Goal: Check status

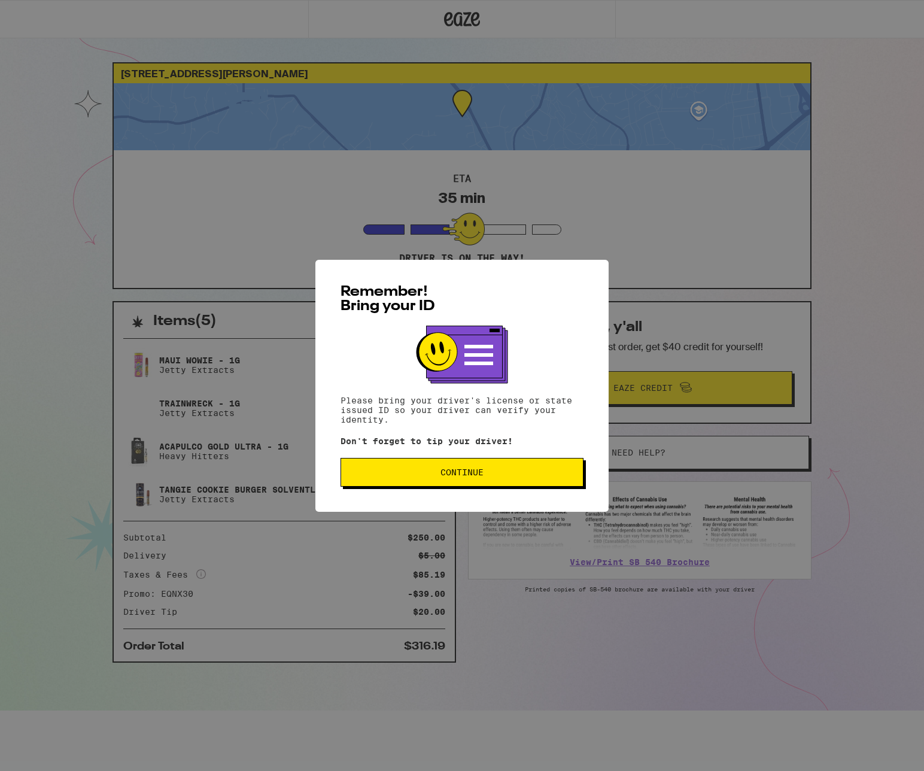
click at [485, 476] on span "Continue" at bounding box center [462, 472] width 223 height 8
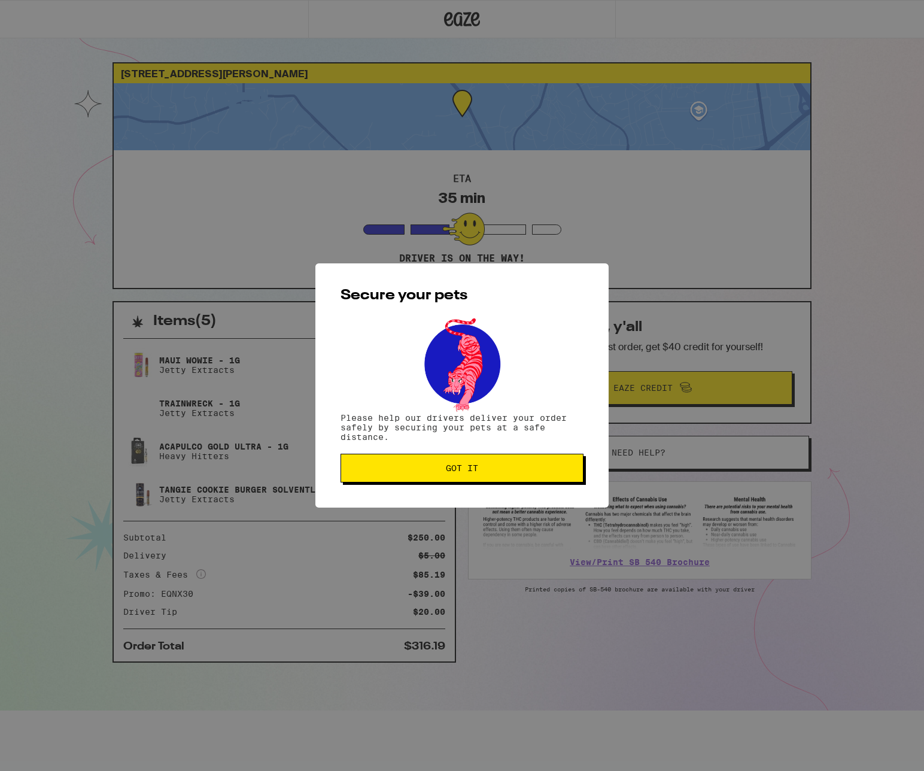
click at [485, 477] on button "Got it" at bounding box center [461, 468] width 243 height 29
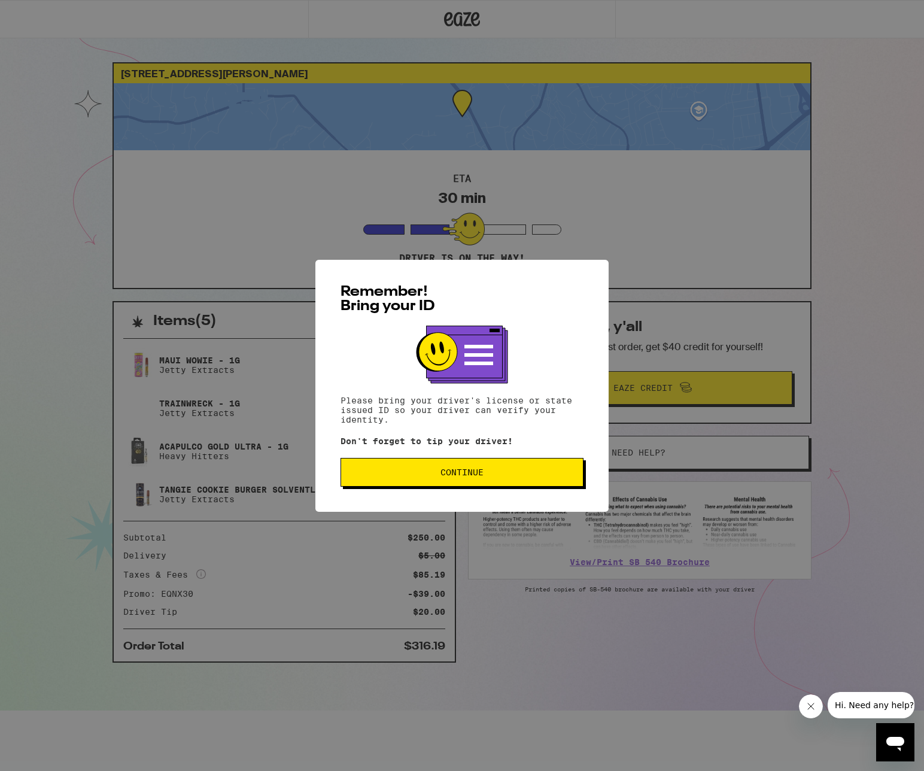
click at [503, 476] on span "Continue" at bounding box center [462, 472] width 223 height 8
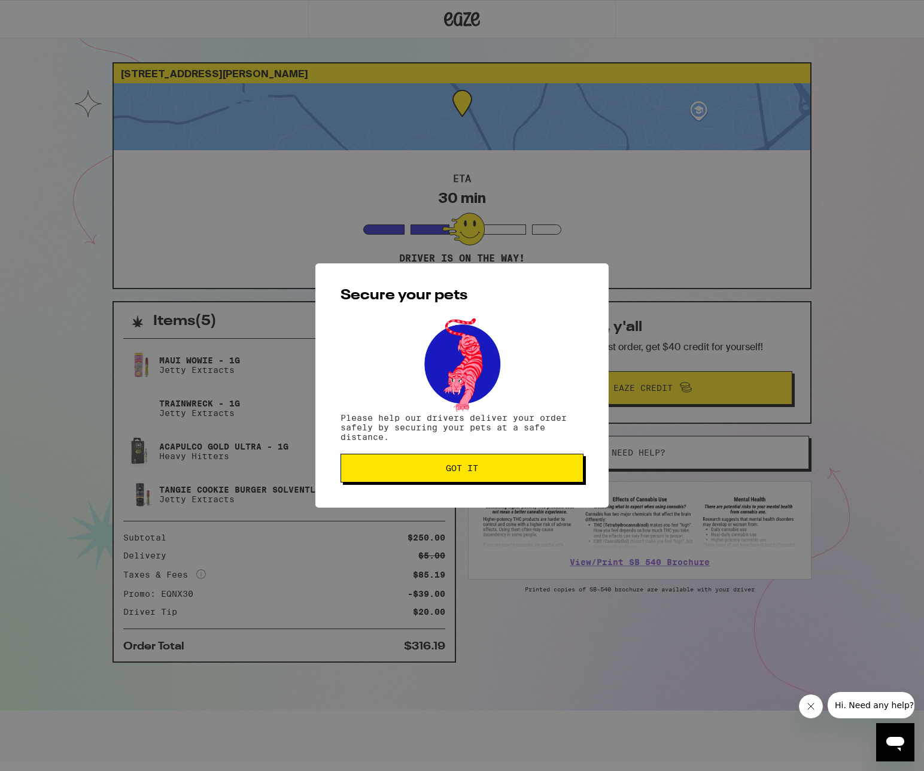
click at [503, 477] on button "Got it" at bounding box center [461, 468] width 243 height 29
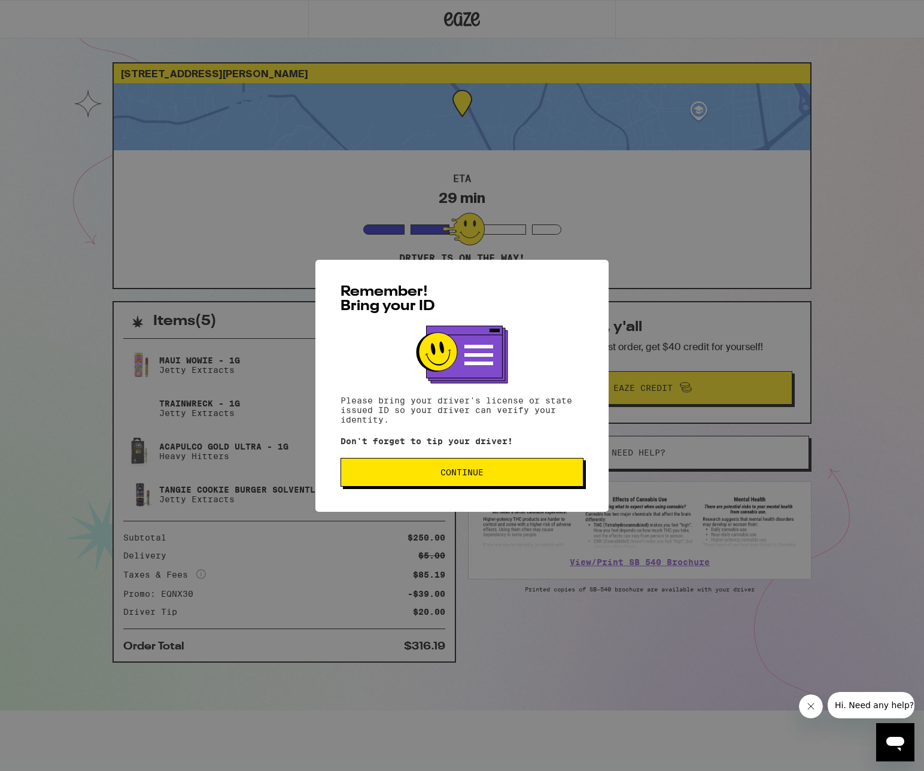
click at [452, 483] on button "Continue" at bounding box center [461, 472] width 243 height 29
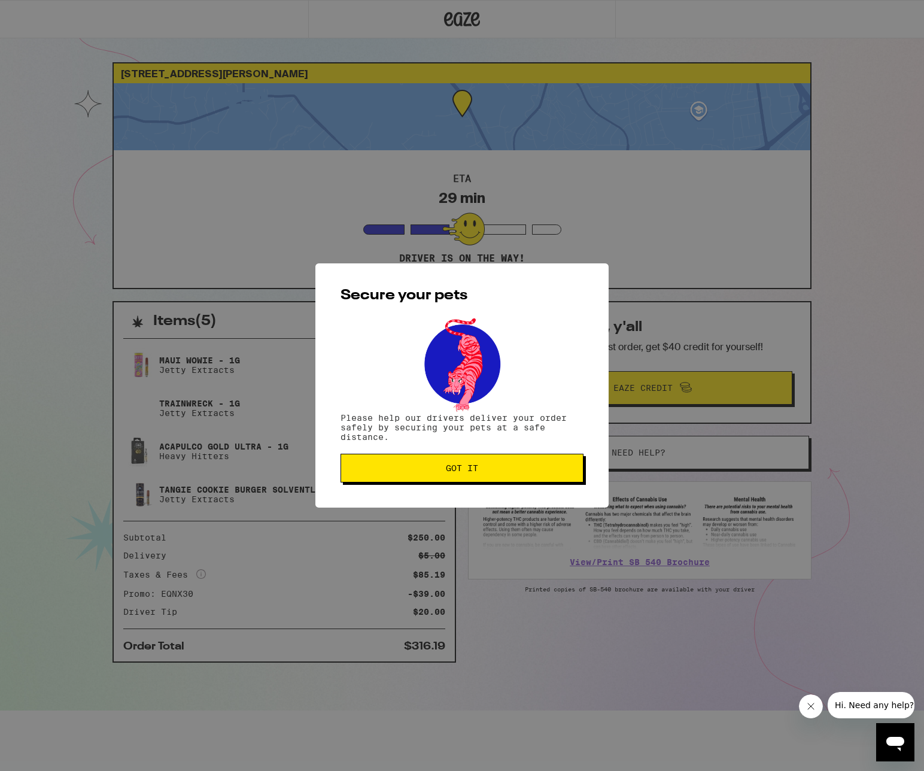
click at [452, 482] on button "Got it" at bounding box center [461, 468] width 243 height 29
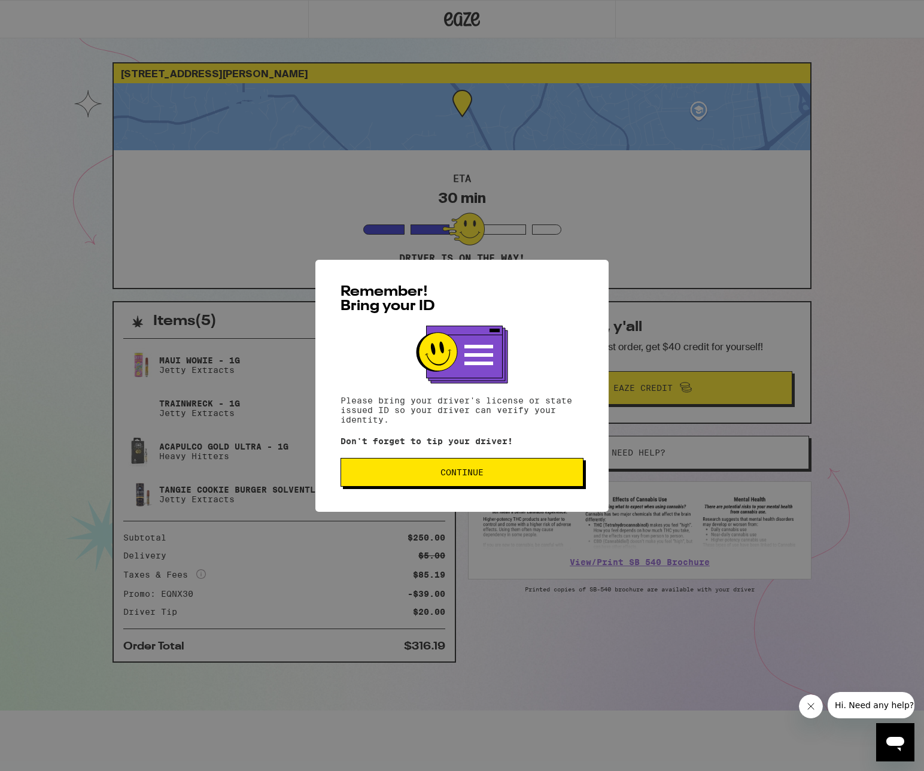
click at [417, 485] on button "Continue" at bounding box center [461, 472] width 243 height 29
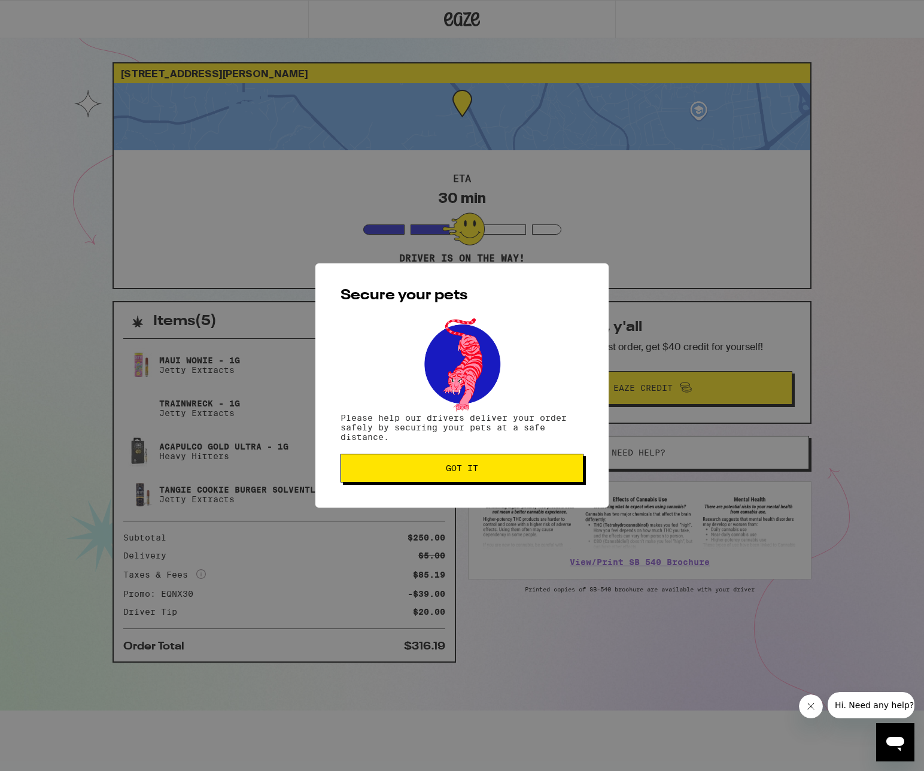
click at [415, 482] on button "Got it" at bounding box center [461, 468] width 243 height 29
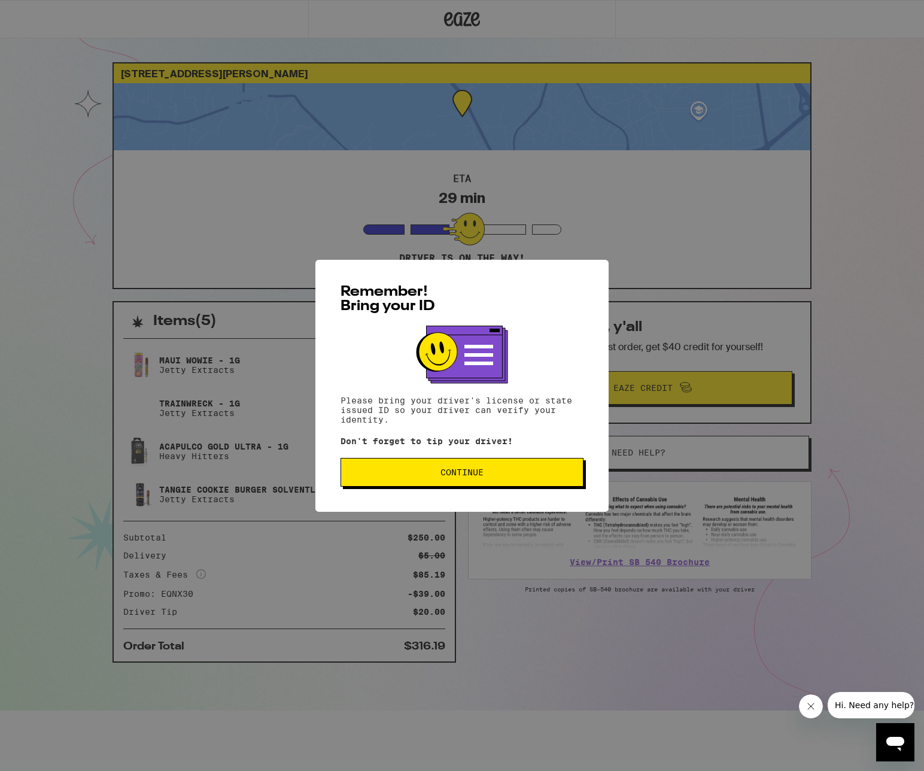
click at [470, 476] on span "Continue" at bounding box center [461, 472] width 43 height 8
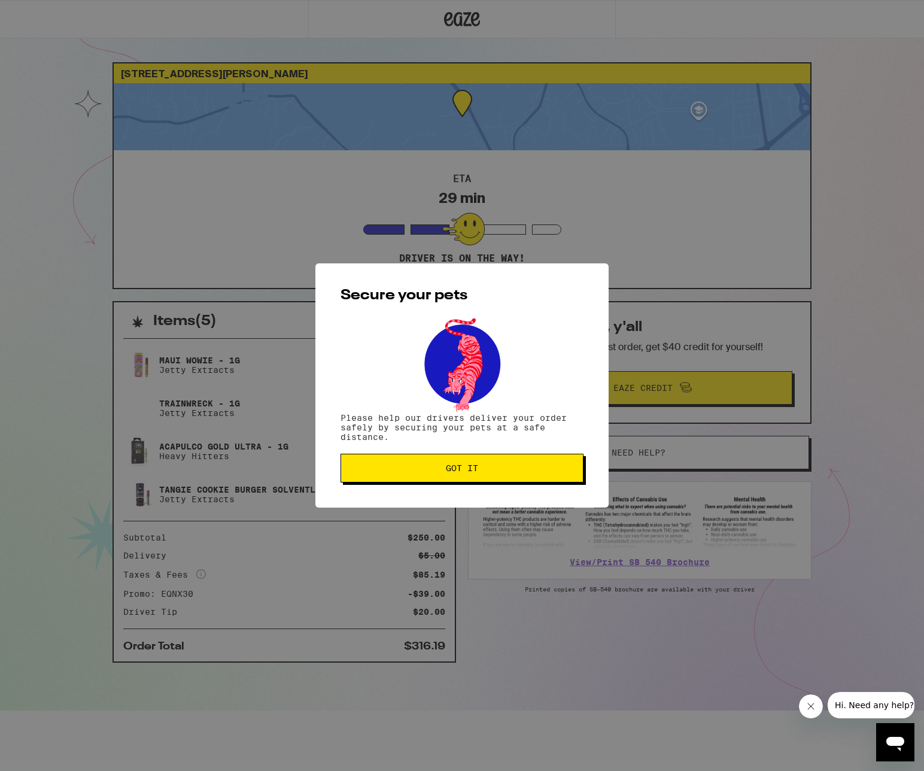
click at [470, 478] on button "Got it" at bounding box center [461, 468] width 243 height 29
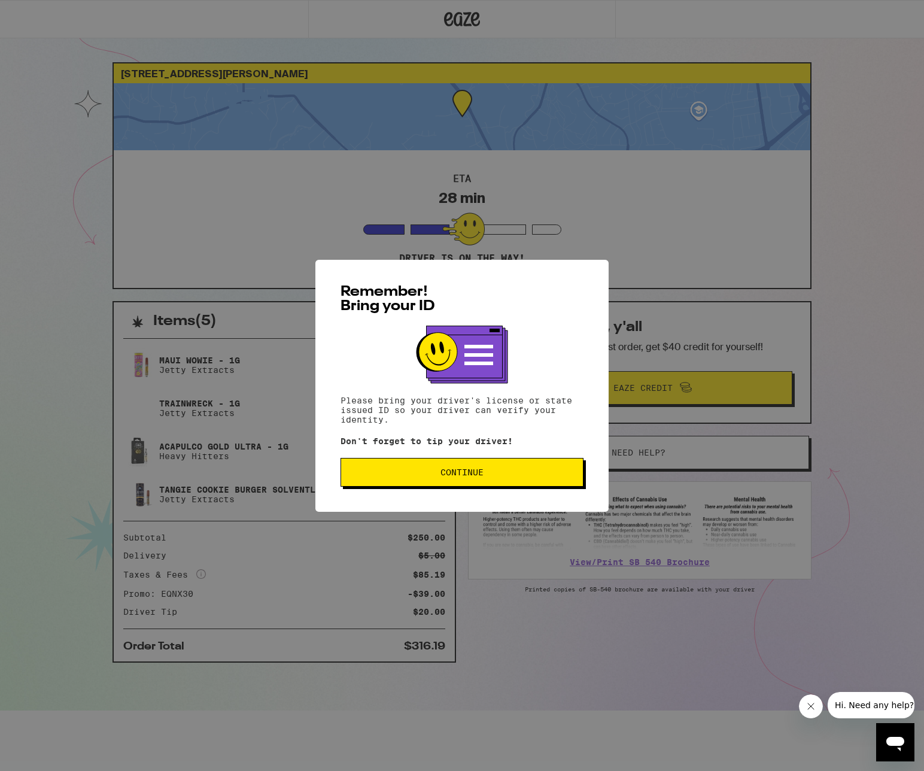
click at [455, 483] on button "Continue" at bounding box center [461, 472] width 243 height 29
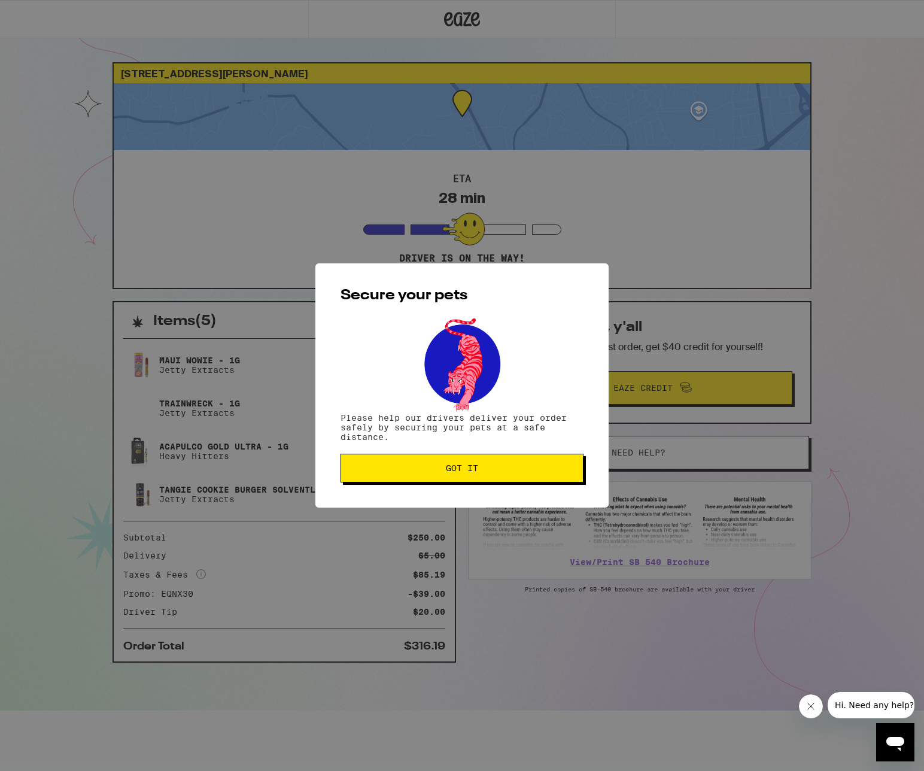
click at [456, 467] on span "Got it" at bounding box center [462, 468] width 32 height 8
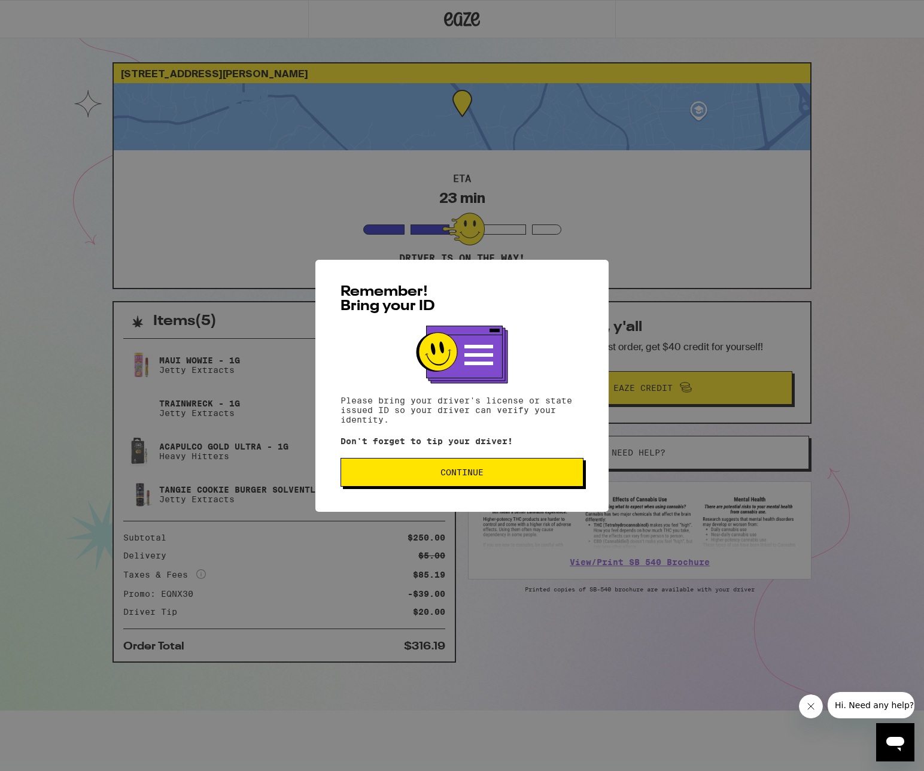
click at [427, 475] on span "Continue" at bounding box center [462, 472] width 223 height 8
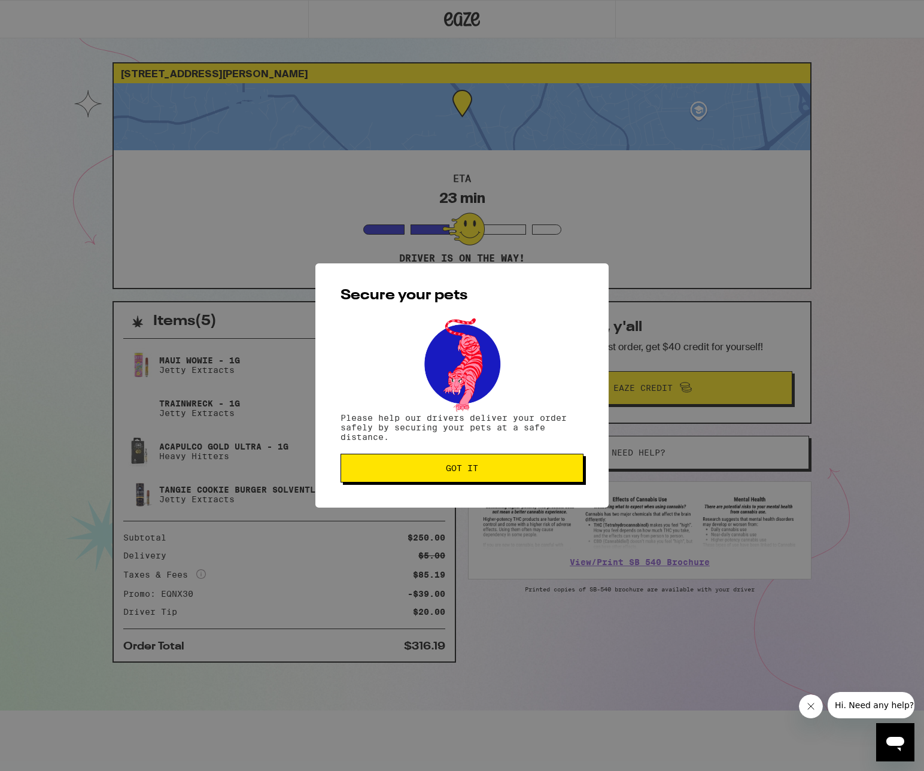
click at [427, 475] on button "Got it" at bounding box center [461, 468] width 243 height 29
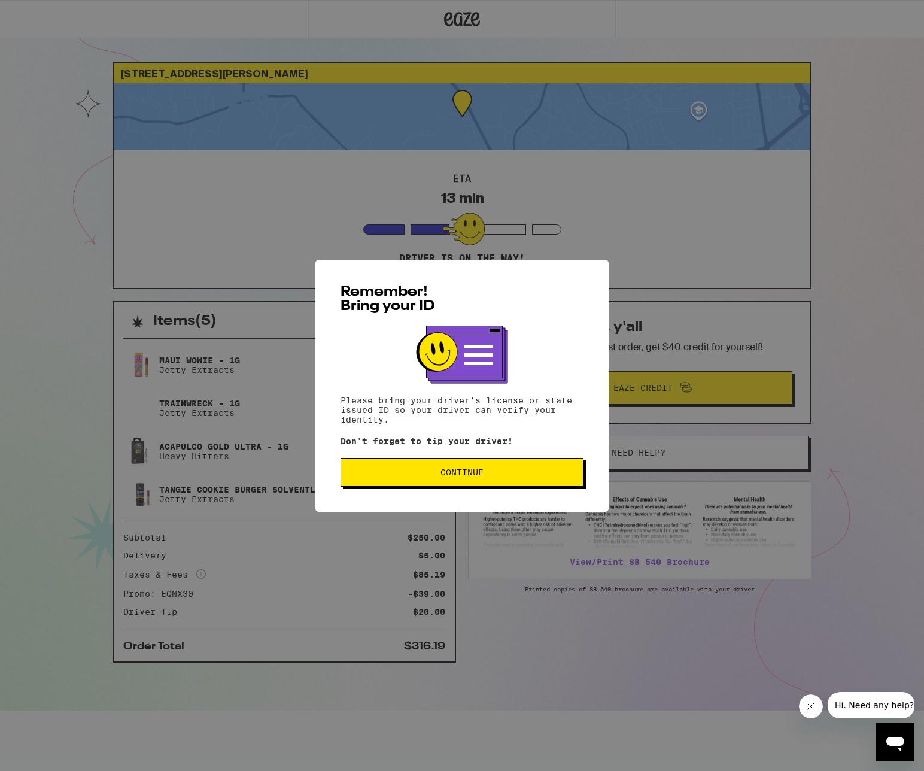
click at [497, 470] on span "Continue" at bounding box center [462, 472] width 223 height 8
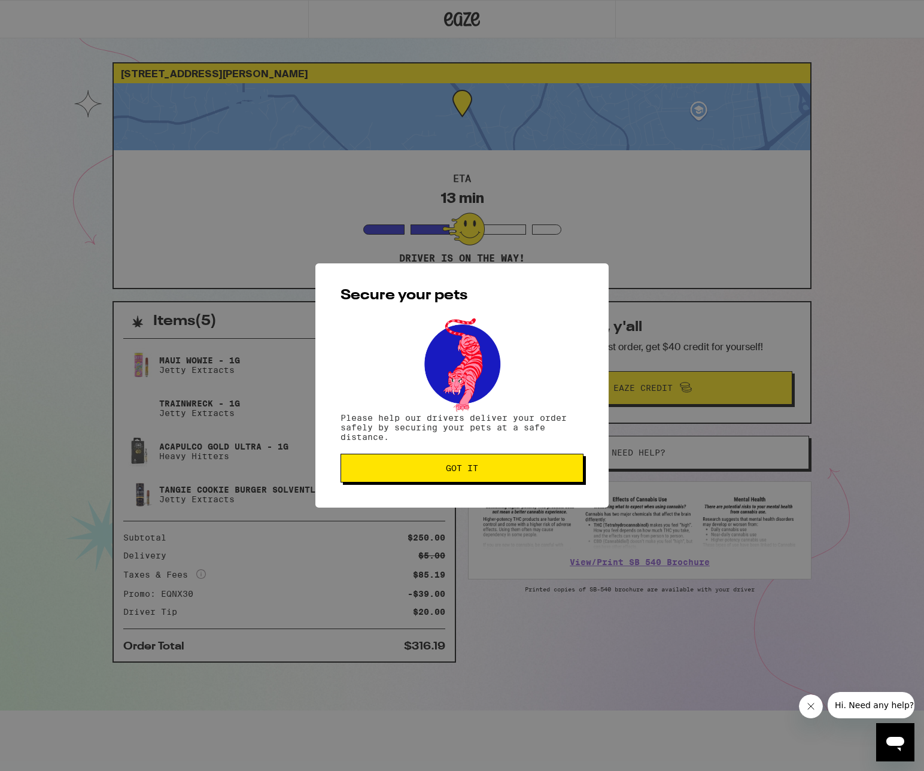
click at [497, 470] on span "Got it" at bounding box center [462, 468] width 223 height 8
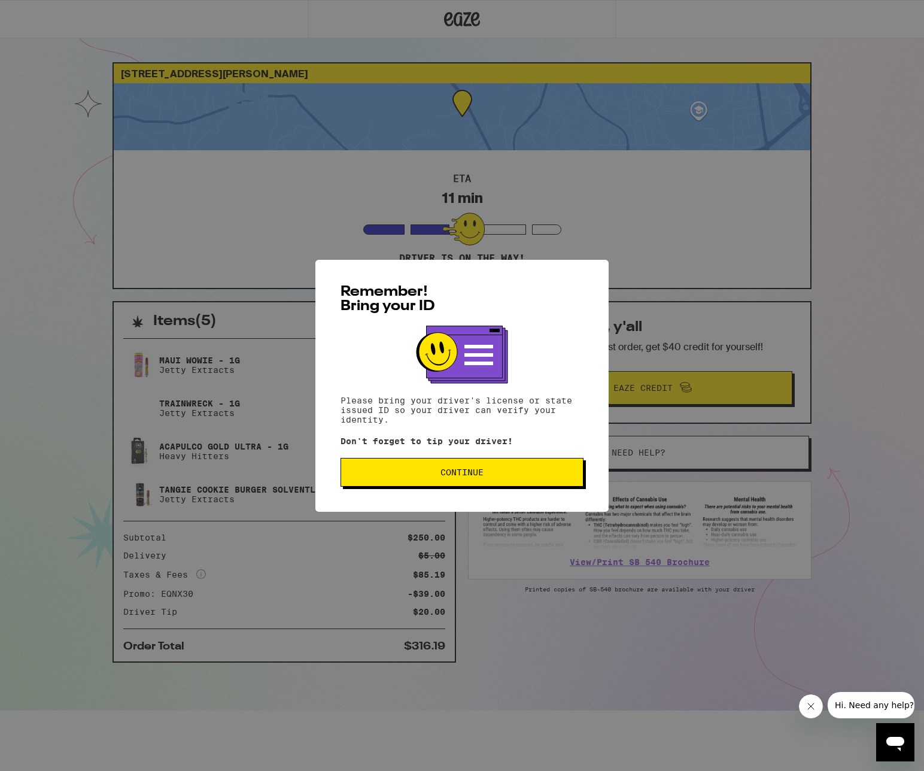
click at [446, 475] on span "Continue" at bounding box center [461, 472] width 43 height 8
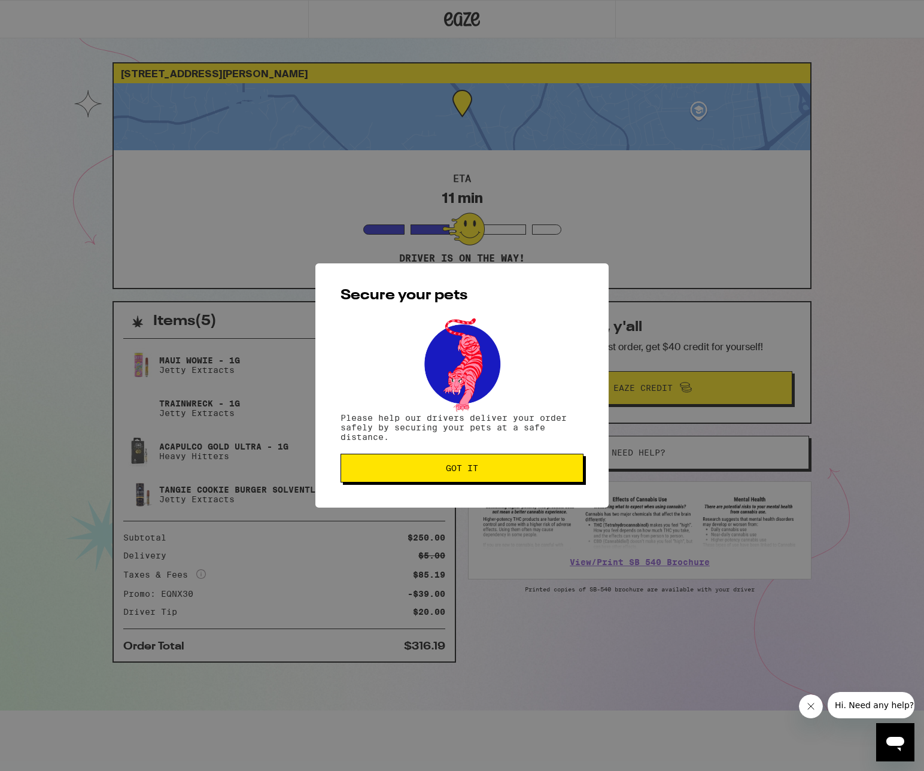
click at [446, 475] on button "Got it" at bounding box center [461, 468] width 243 height 29
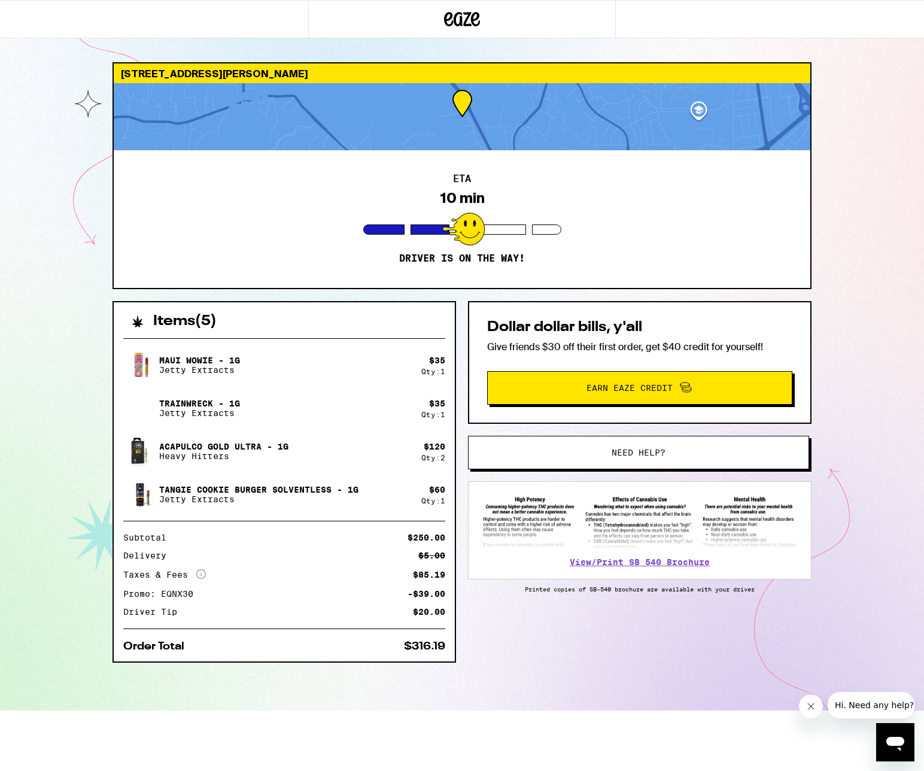
click at [66, 278] on div "[STREET_ADDRESS][PERSON_NAME] 10 min Driver is on the way! Items ( 5 ) Maui Wow…" at bounding box center [462, 355] width 924 height 710
